Goal: Find specific page/section: Find specific page/section

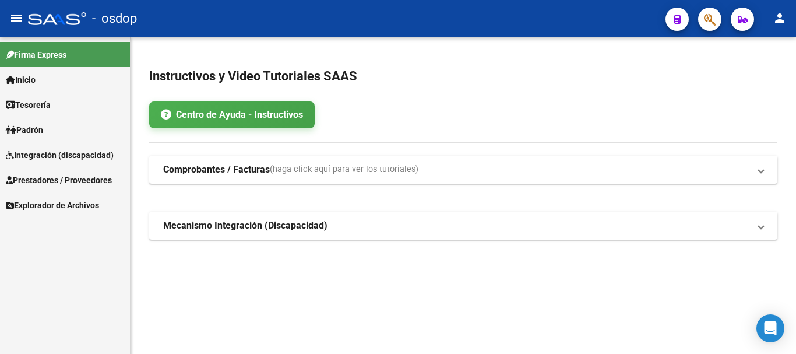
click at [54, 184] on span "Prestadores / Proveedores" at bounding box center [59, 180] width 106 height 13
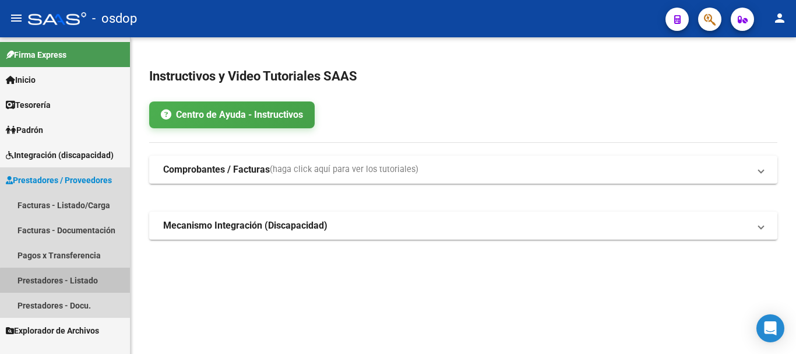
click at [68, 281] on link "Prestadores - Listado" at bounding box center [65, 280] width 130 height 25
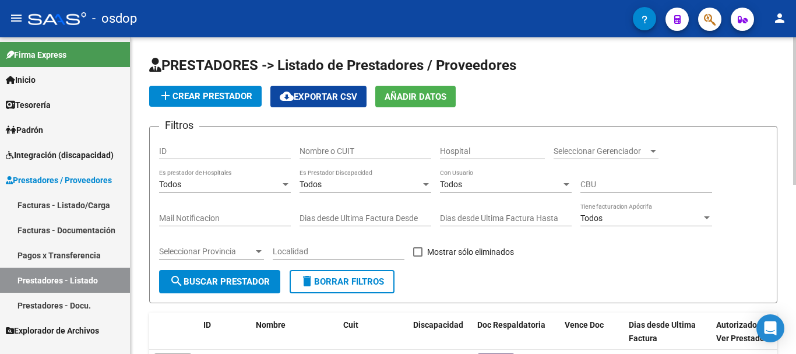
click at [322, 153] on input "Nombre o CUIT" at bounding box center [366, 151] width 132 height 10
type input "27237421715"
click at [263, 296] on form "Filtros ID 27237421715 Nombre o CUIT Hospital Seleccionar Gerenciador Seleccion…" at bounding box center [463, 214] width 628 height 177
click at [266, 285] on span "search Buscar Prestador" at bounding box center [220, 281] width 100 height 10
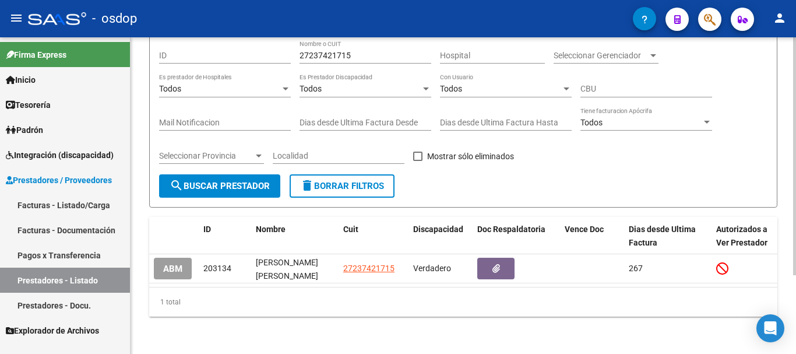
scroll to position [105, 0]
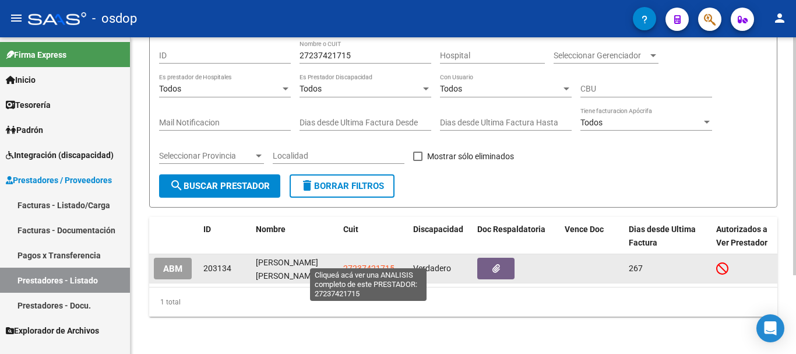
click at [364, 263] on span "27237421715" at bounding box center [368, 267] width 51 height 9
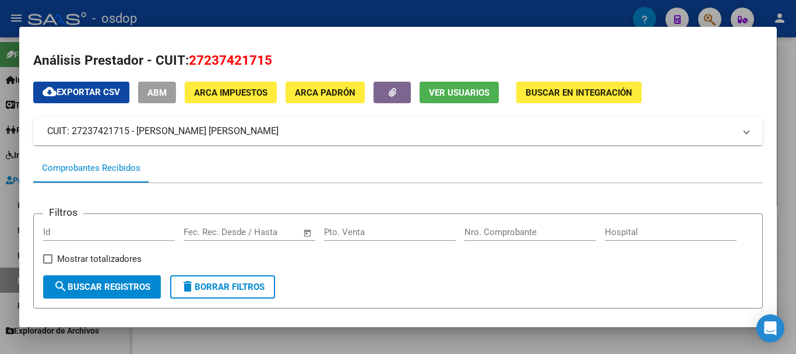
scroll to position [0, 0]
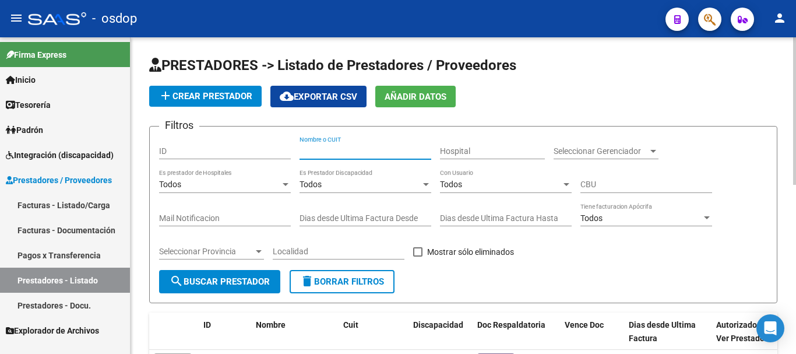
click at [322, 153] on input "Nombre o CUIT" at bounding box center [366, 151] width 132 height 10
type input "27315687670"
click at [200, 287] on button "search Buscar Prestador" at bounding box center [219, 281] width 121 height 23
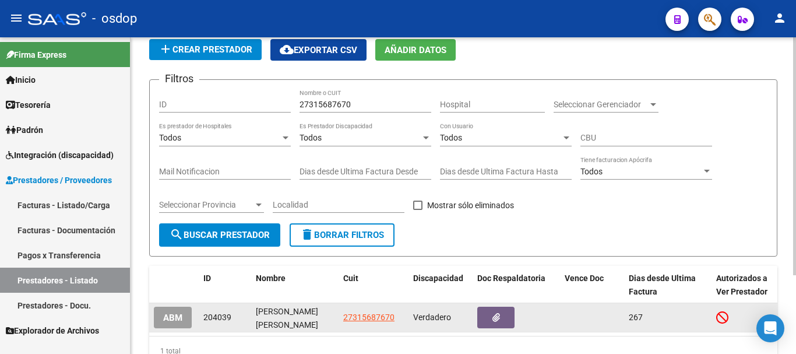
scroll to position [105, 0]
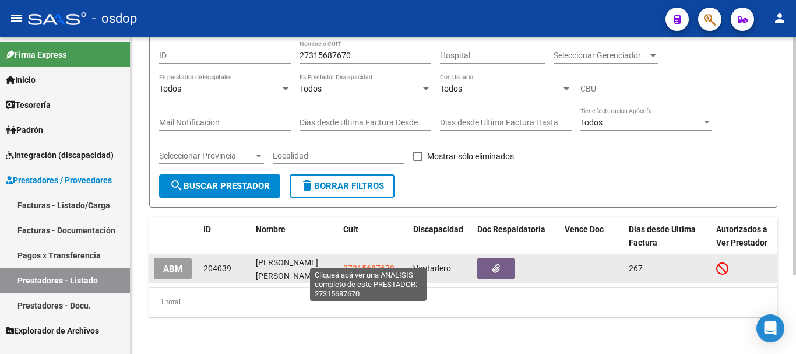
click at [373, 263] on span "27315687670" at bounding box center [368, 267] width 51 height 9
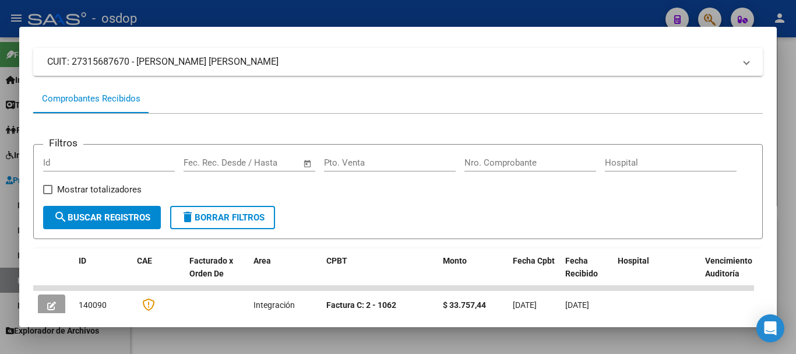
scroll to position [0, 0]
